Goal: Check status

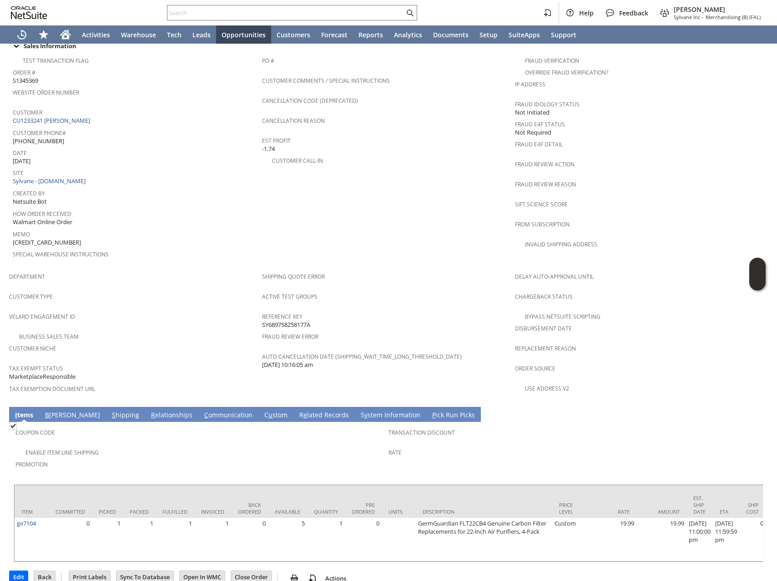
click at [182, 446] on div "Enable Item Line Shipping" at bounding box center [201, 451] width 373 height 11
click at [149, 411] on link "R elationships" at bounding box center [172, 416] width 46 height 10
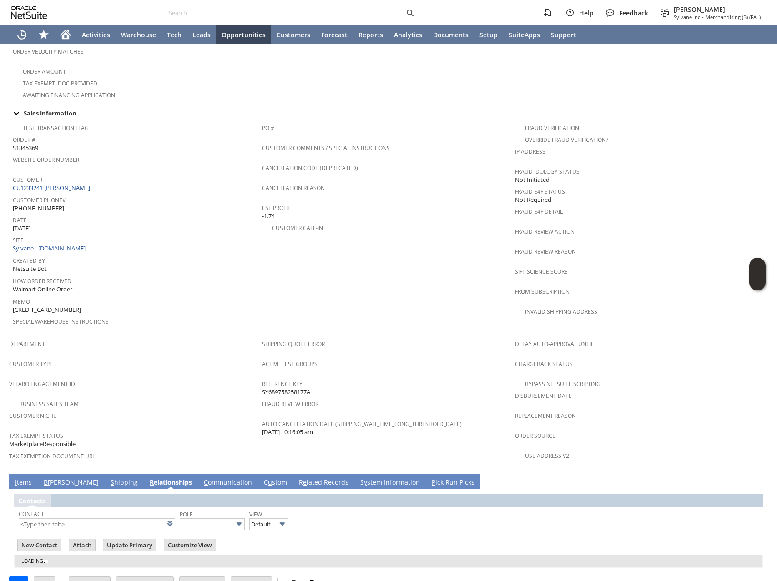
scroll to position [298, 0]
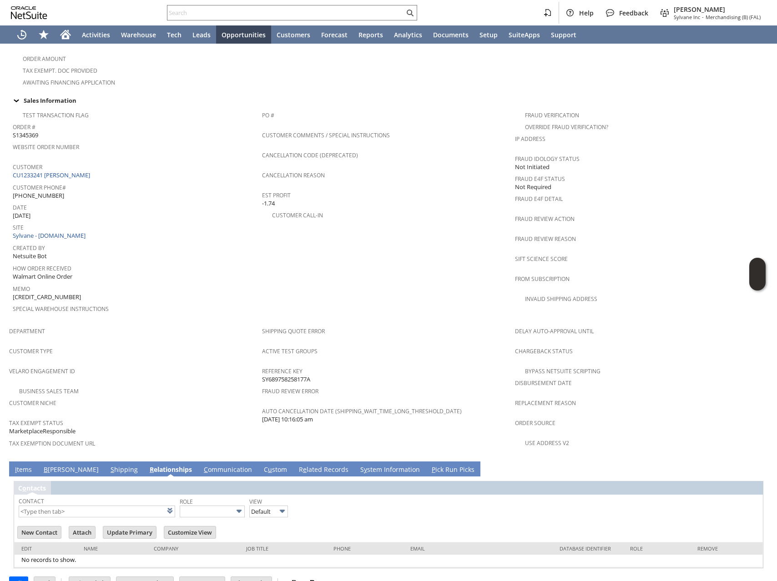
click at [27, 465] on link "I tems" at bounding box center [23, 470] width 21 height 10
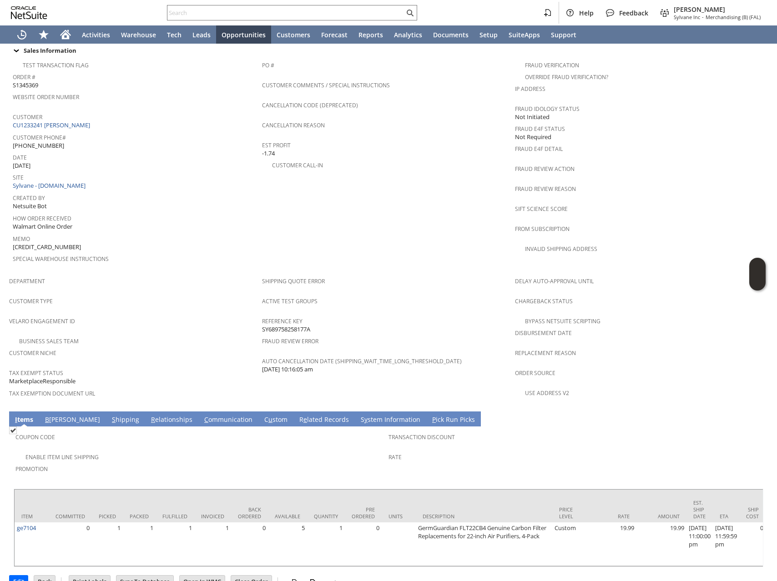
scroll to position [353, 0]
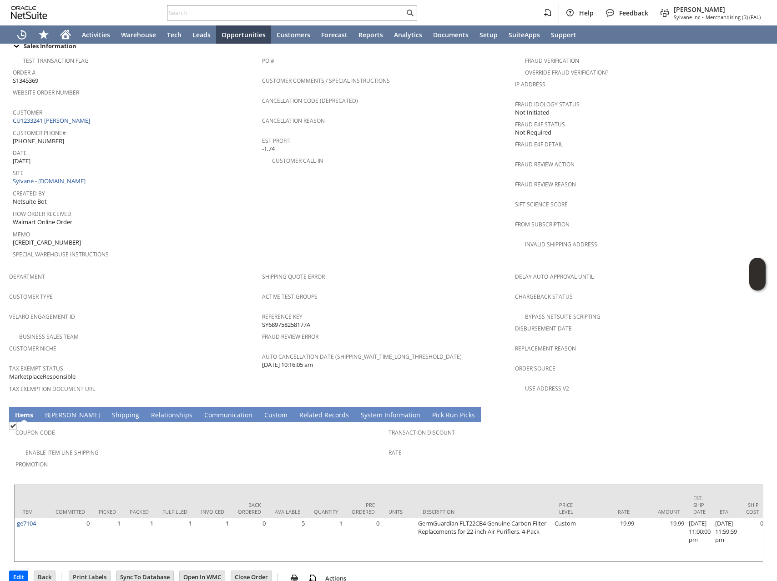
click at [167, 446] on div "Enable Item Line Shipping" at bounding box center [201, 451] width 373 height 11
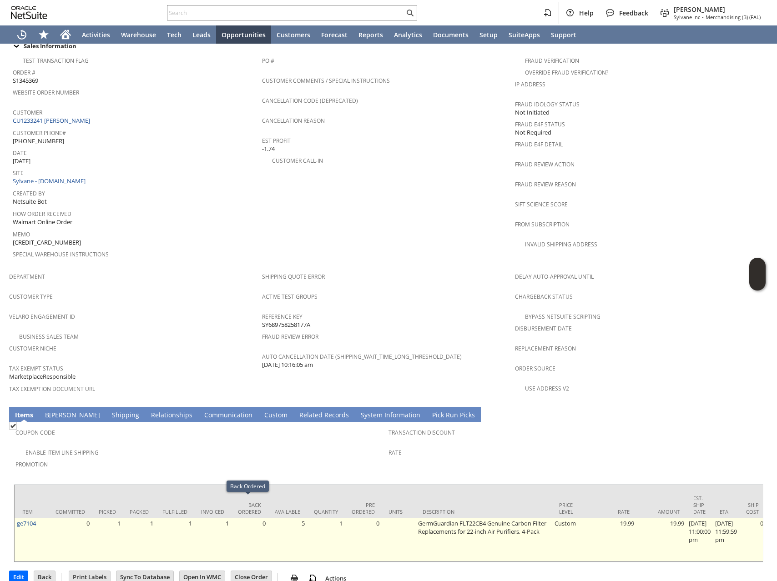
click at [254, 538] on td "0" at bounding box center [249, 540] width 37 height 44
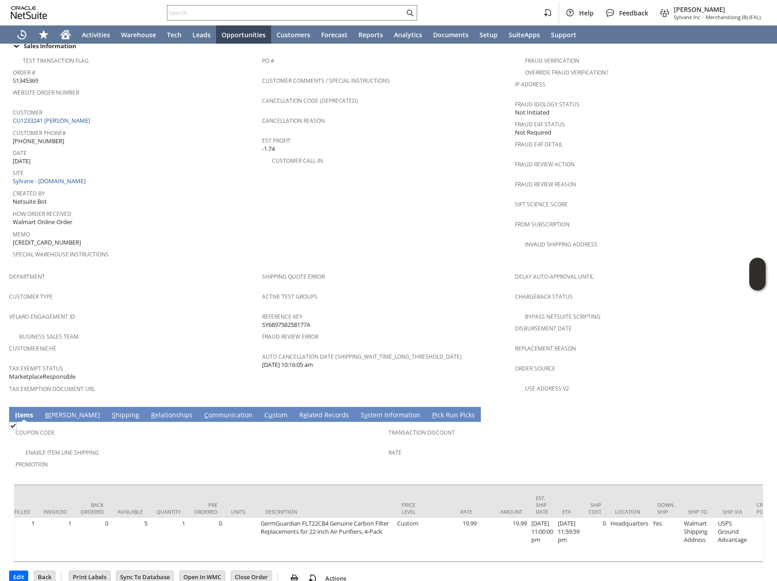
scroll to position [0, 0]
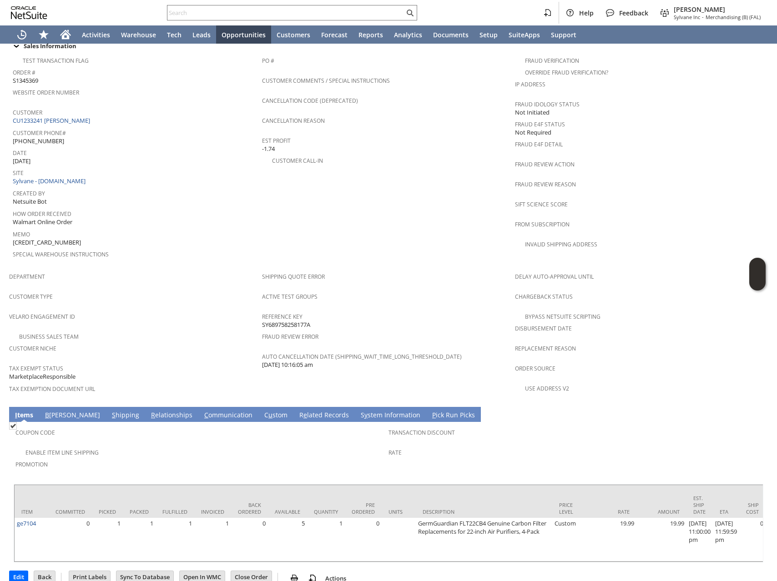
click at [297, 411] on link "R e lated Records" at bounding box center [324, 416] width 54 height 10
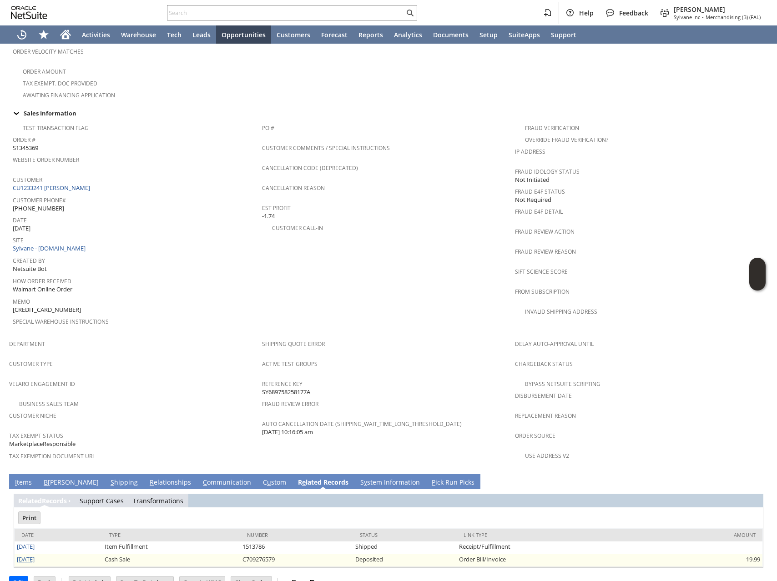
click at [24, 555] on link "[DATE]" at bounding box center [26, 559] width 18 height 8
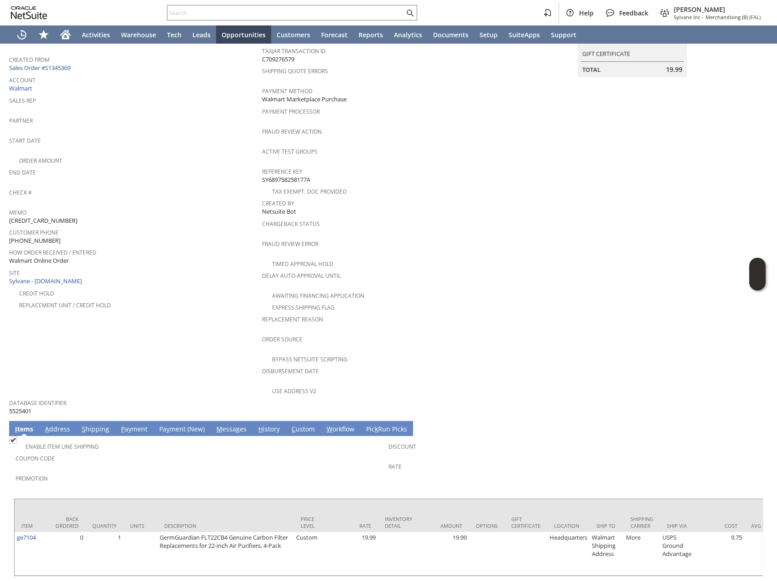
scroll to position [181, 0]
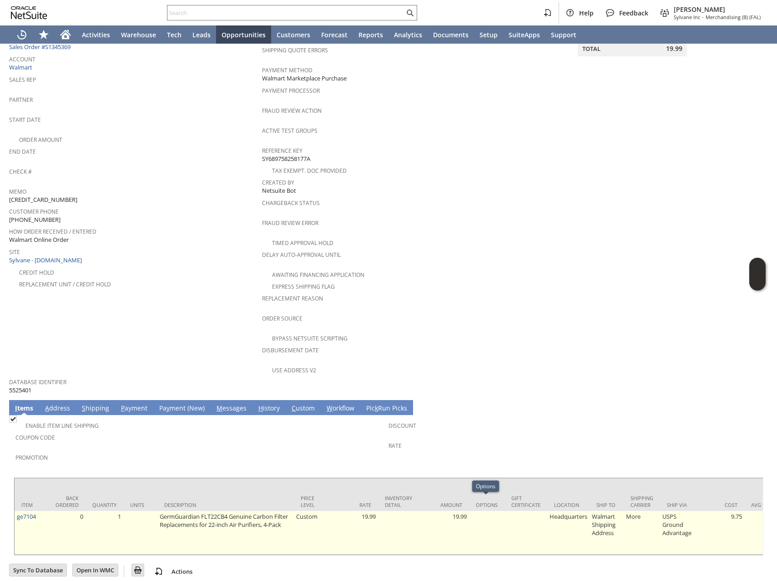
click at [496, 538] on td at bounding box center [486, 533] width 35 height 44
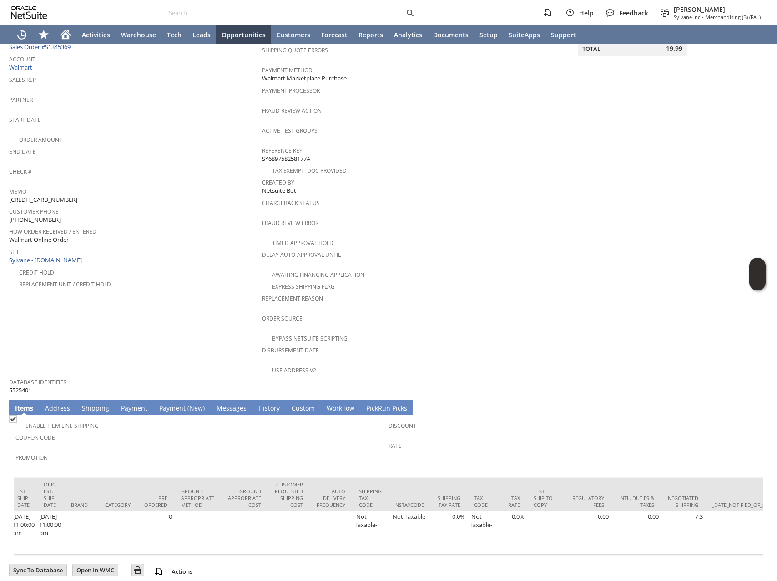
scroll to position [0, 0]
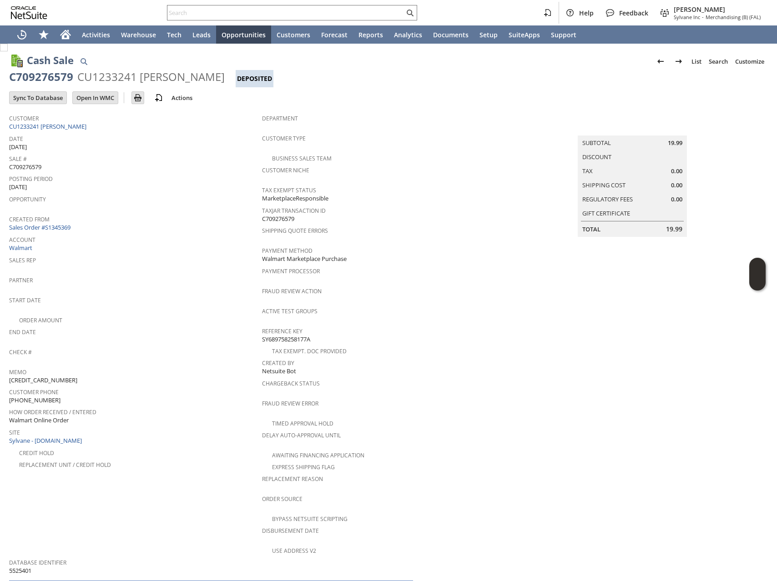
click at [43, 376] on span "[CREDIT_CARD_NUMBER]" at bounding box center [43, 380] width 68 height 9
copy span "[CREDIT_CARD_NUMBER]"
